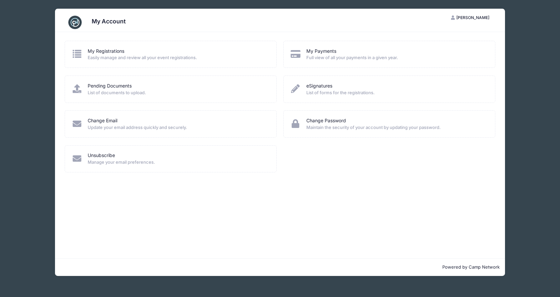
click at [129, 56] on span "Easily manage and review all your event registrations." at bounding box center [178, 57] width 180 height 7
click at [112, 51] on link "My Registrations" at bounding box center [106, 51] width 37 height 7
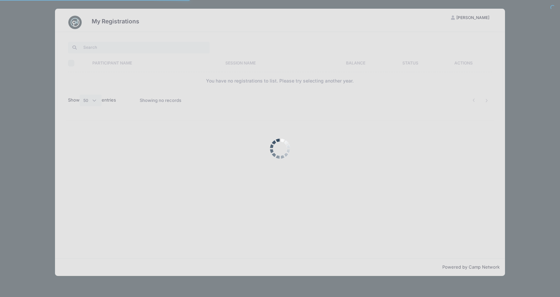
select select "50"
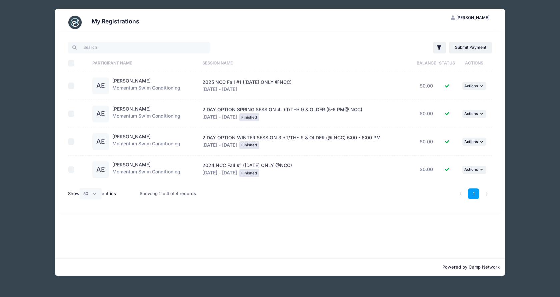
click at [167, 84] on div "[PERSON_NAME] Momentum Swim Conditioning" at bounding box center [146, 85] width 68 height 17
